Goal: Task Accomplishment & Management: Manage account settings

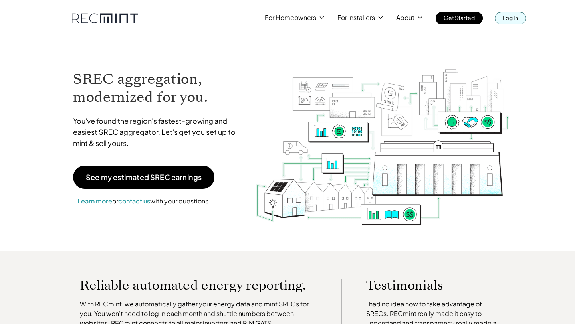
click at [514, 18] on p "Log In" at bounding box center [511, 17] width 16 height 11
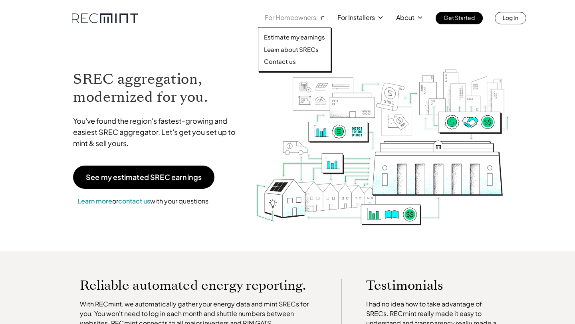
click at [321, 17] on polyline at bounding box center [322, 18] width 4 height 4
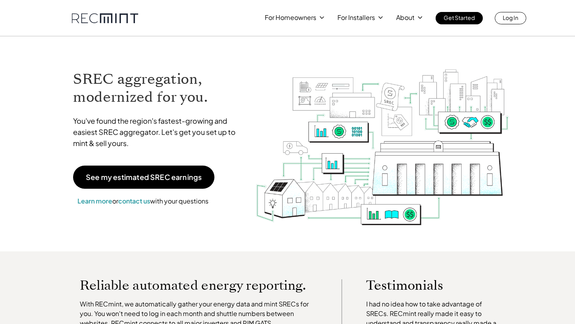
click at [375, 43] on div "SREC aggregation, modernized for you. You've found the region's fastest-growing…" at bounding box center [287, 143] width 455 height 215
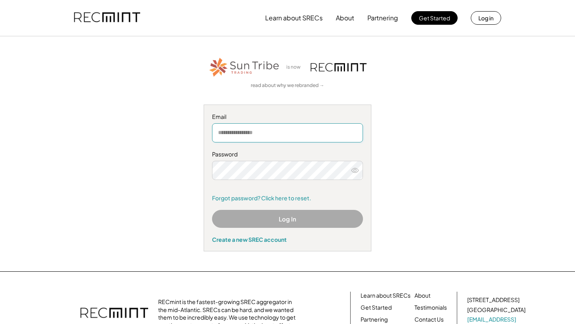
type input "**********"
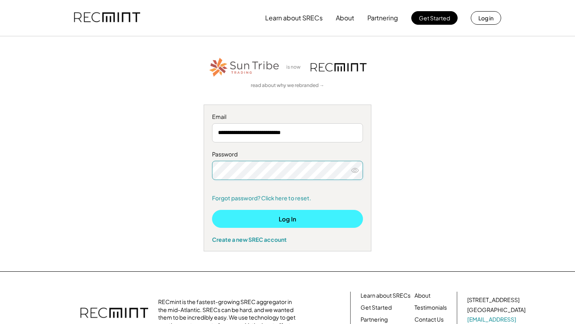
click at [327, 220] on button "Log In" at bounding box center [287, 219] width 151 height 18
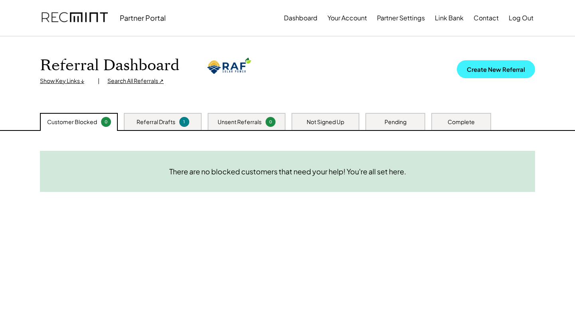
click at [494, 73] on button "Create New Referral" at bounding box center [496, 69] width 78 height 18
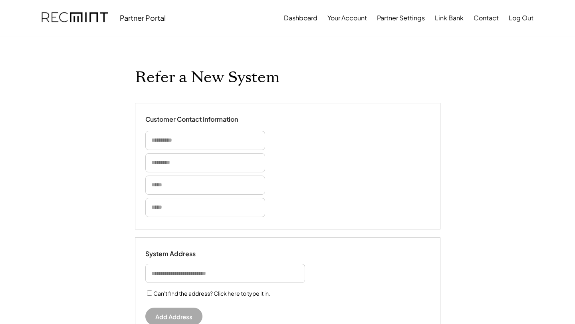
select select "**********"
click at [310, 21] on button "Dashboard" at bounding box center [301, 18] width 34 height 16
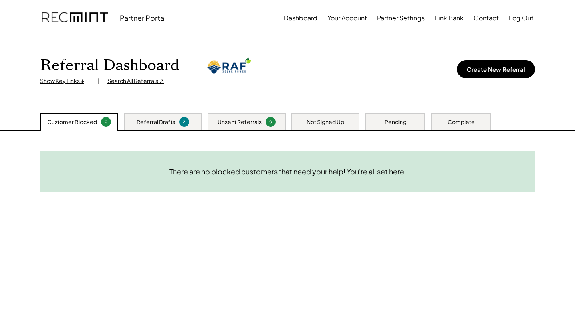
click at [410, 66] on div "Referral Dashboard Show Key Links ↓ | Search All Referrals ↗ Create New Referral" at bounding box center [287, 70] width 495 height 29
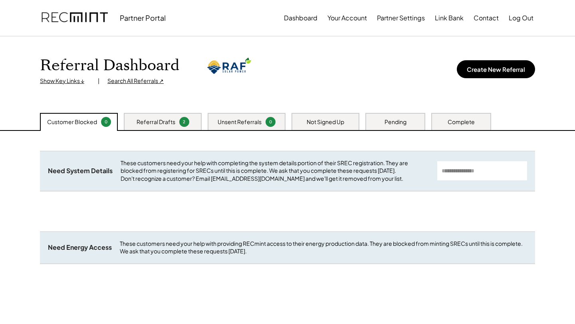
click at [402, 127] on div "Pending" at bounding box center [395, 121] width 60 height 17
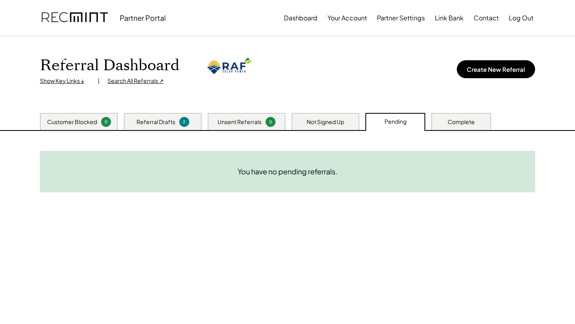
click at [466, 116] on div "Complete" at bounding box center [461, 121] width 60 height 17
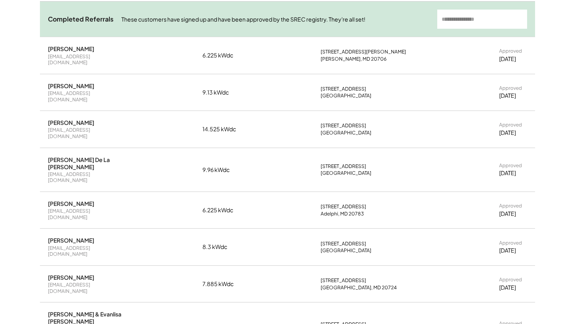
scroll to position [30, 0]
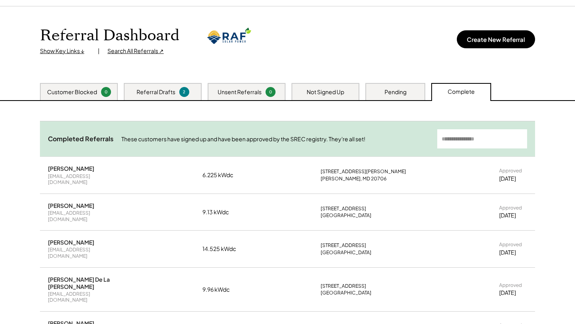
click at [336, 89] on div "Not Signed Up" at bounding box center [326, 92] width 38 height 8
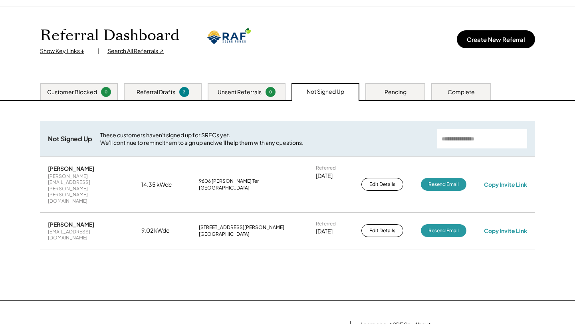
click at [254, 95] on div "Unsent Referrals" at bounding box center [240, 92] width 44 height 8
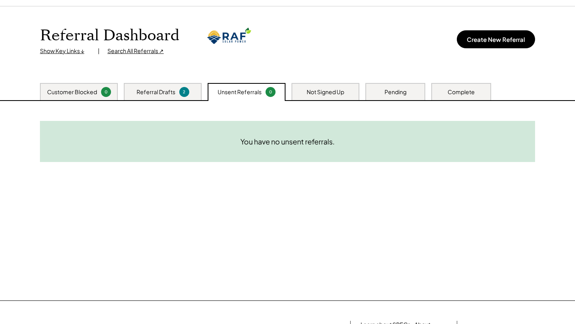
click at [380, 92] on div "Pending" at bounding box center [395, 91] width 60 height 17
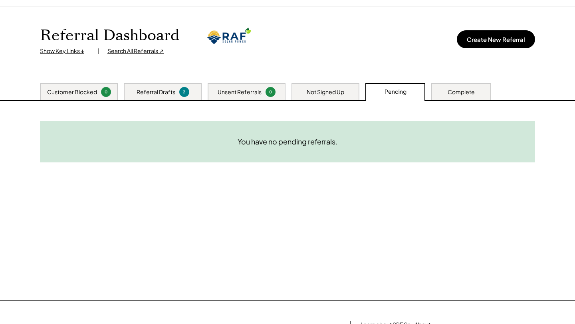
click at [477, 98] on div "Complete" at bounding box center [461, 91] width 60 height 17
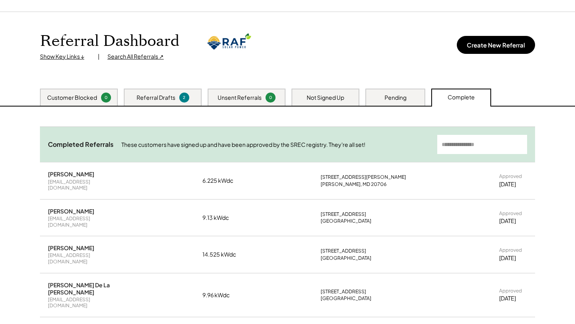
scroll to position [0, 0]
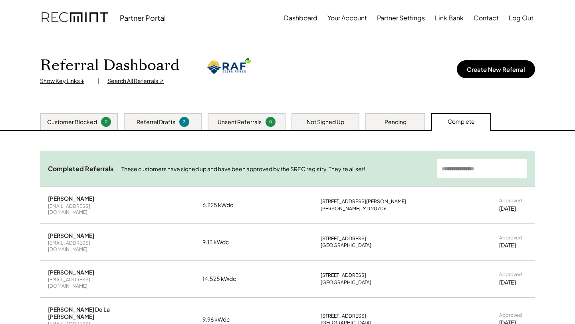
click at [81, 129] on div "Customer Blocked 0" at bounding box center [79, 121] width 78 height 17
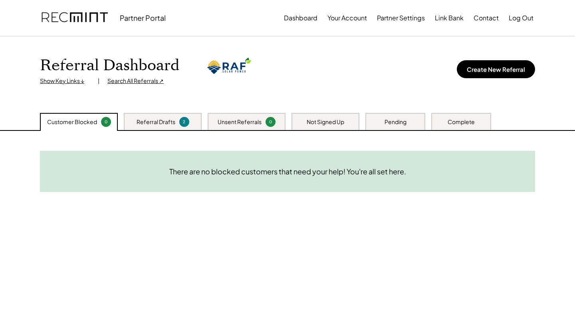
click at [256, 75] on div "Referral Dashboard Show Key Links ↓ | Search All Referrals ↗ Create New Referral" at bounding box center [287, 70] width 495 height 29
click at [328, 55] on div "Referral Dashboard Show Key Links ↓ | Search All Referrals ↗ Create New Referral" at bounding box center [287, 74] width 511 height 77
click at [176, 128] on div "Referral Drafts 2" at bounding box center [163, 121] width 78 height 17
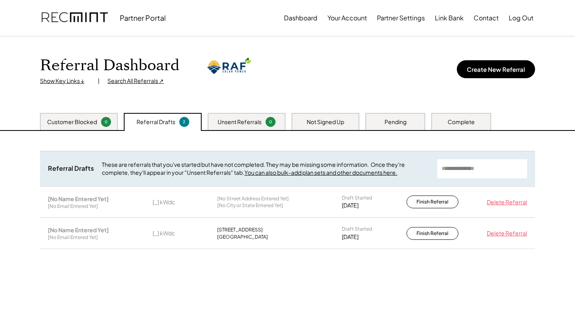
click at [507, 200] on div "Delete Referral" at bounding box center [505, 202] width 44 height 8
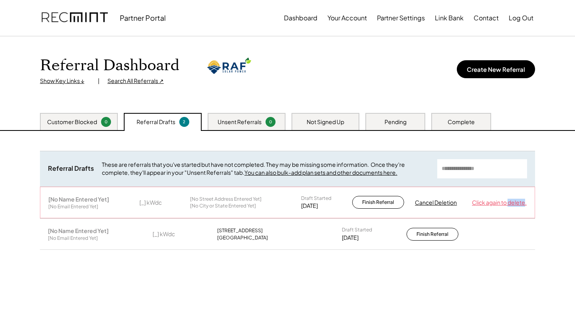
click at [507, 200] on div "Click again to delete." at bounding box center [499, 203] width 55 height 8
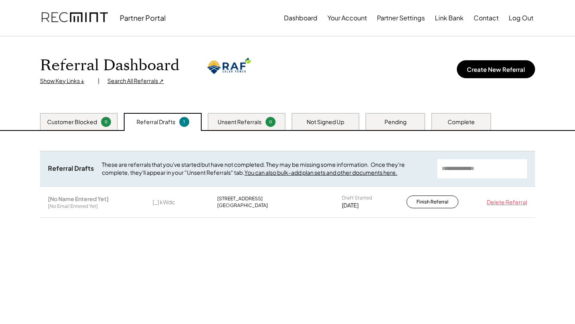
click at [507, 200] on div "Delete Referral" at bounding box center [505, 202] width 44 height 8
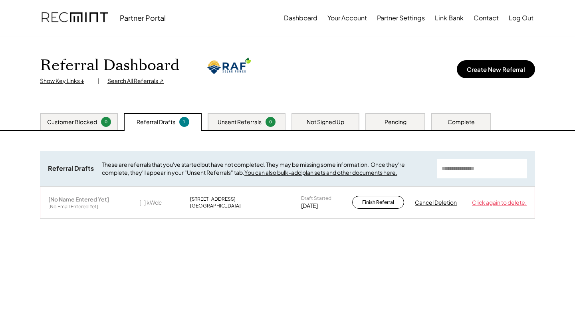
click at [507, 200] on div "Click again to delete." at bounding box center [499, 203] width 55 height 8
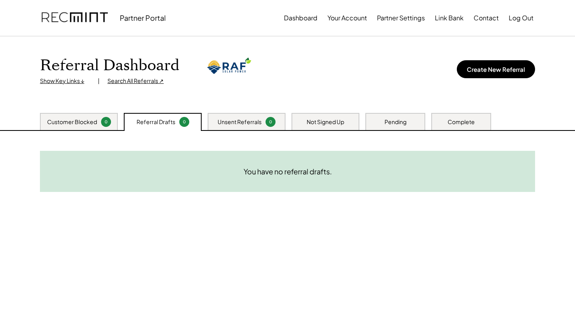
click at [310, 229] on div "Need System Details These customers need your help with completing the system d…" at bounding box center [287, 231] width 511 height 200
click at [274, 123] on div "0" at bounding box center [271, 122] width 8 height 6
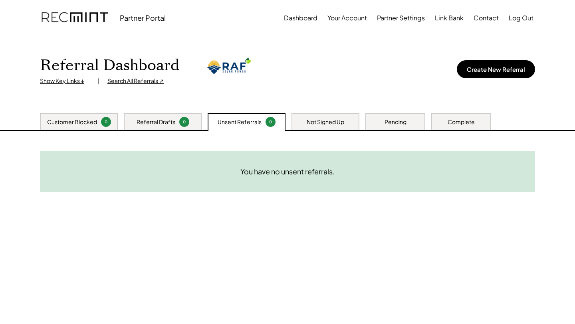
click at [326, 123] on div "Not Signed Up" at bounding box center [326, 122] width 38 height 8
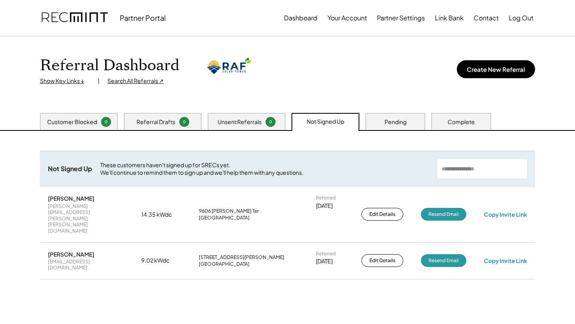
click at [391, 123] on div "Pending" at bounding box center [396, 122] width 22 height 8
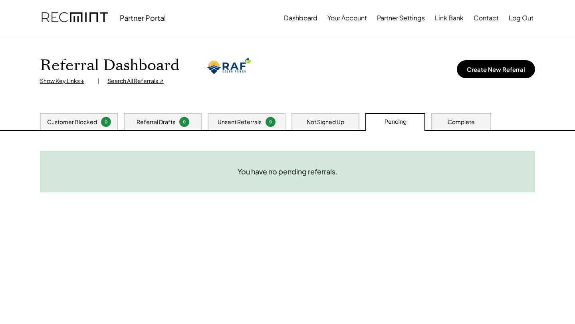
click at [464, 122] on div "Complete" at bounding box center [461, 122] width 27 height 8
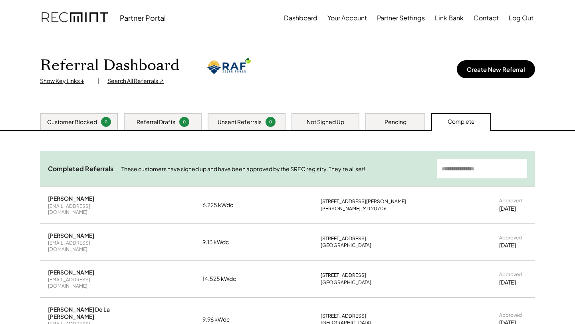
click at [97, 126] on div "Customer Blocked 0" at bounding box center [79, 121] width 78 height 17
